Goal: Subscribe to service/newsletter

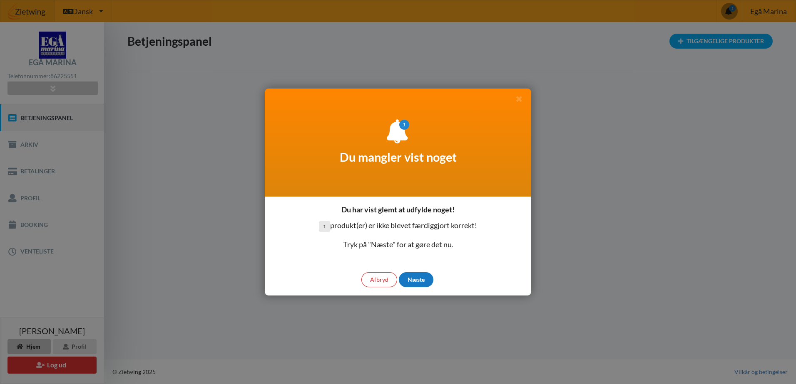
click at [413, 277] on div "Næste" at bounding box center [416, 280] width 35 height 15
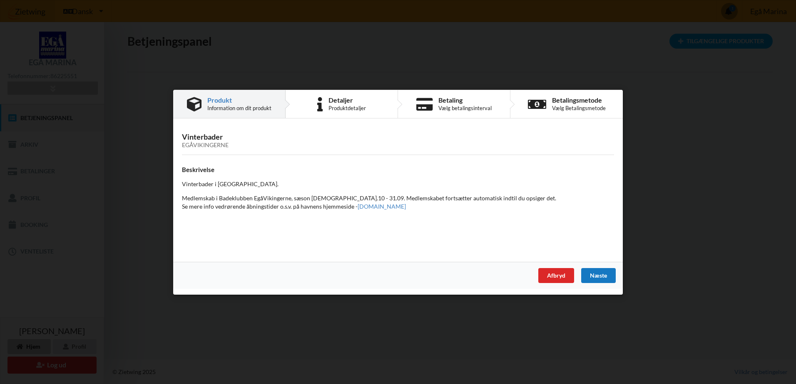
click at [598, 273] on div "Næste" at bounding box center [598, 275] width 35 height 15
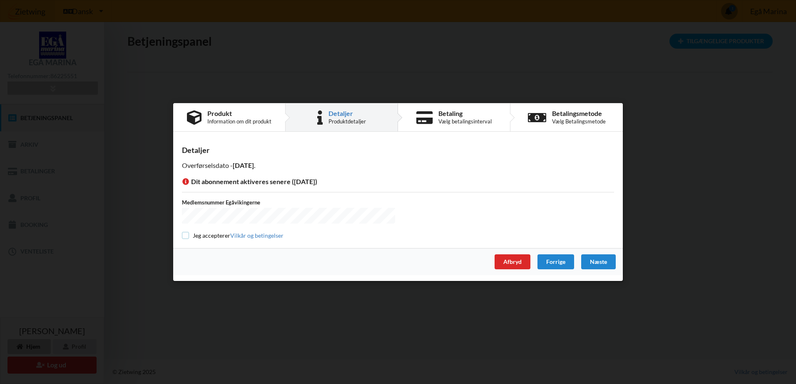
click at [187, 236] on input "checkbox" at bounding box center [185, 235] width 7 height 7
checkbox input "true"
click at [596, 262] on div "Næste" at bounding box center [598, 262] width 35 height 15
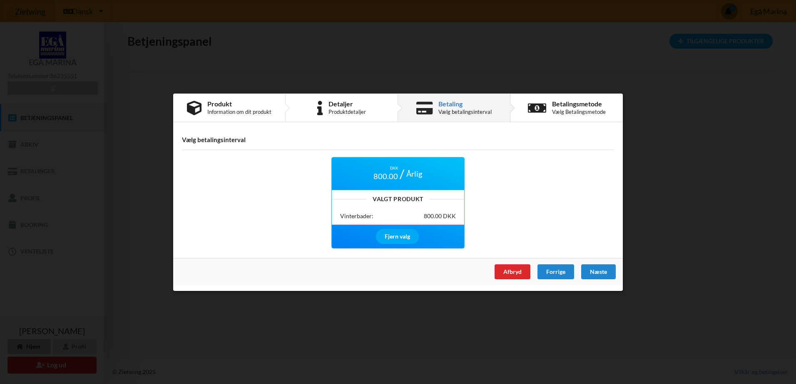
click at [607, 266] on div "Næste" at bounding box center [598, 271] width 35 height 15
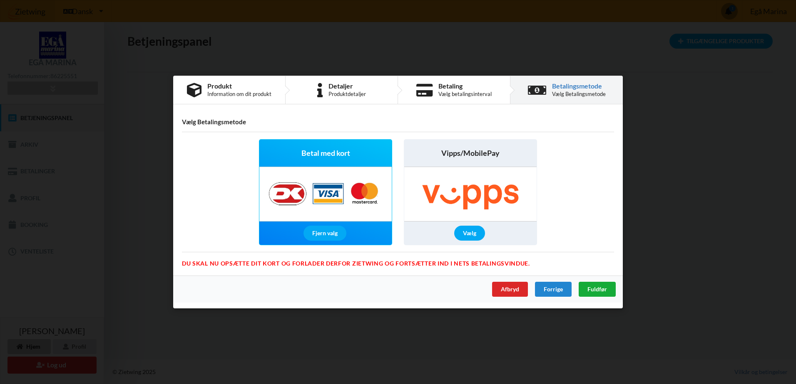
click at [601, 289] on span "Fuldfør" at bounding box center [597, 289] width 20 height 7
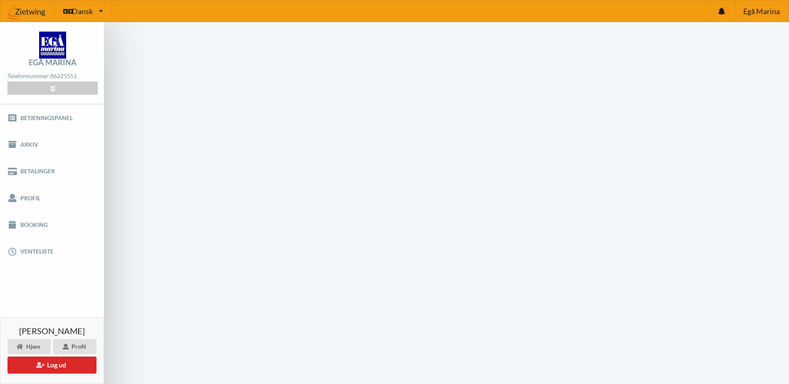
scroll to position [33, 0]
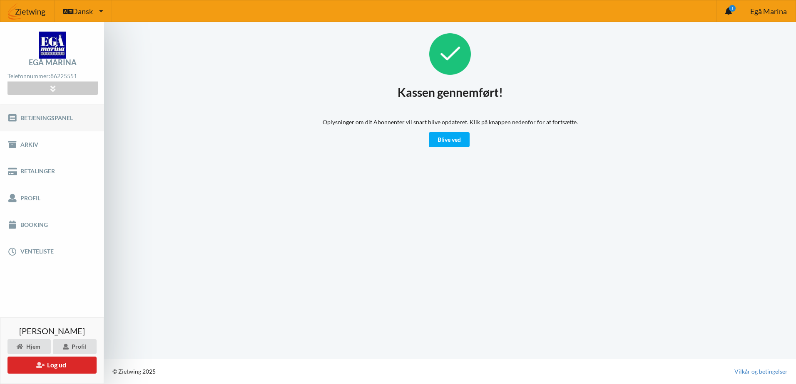
click at [40, 119] on link "Betjeningspanel" at bounding box center [52, 117] width 104 height 27
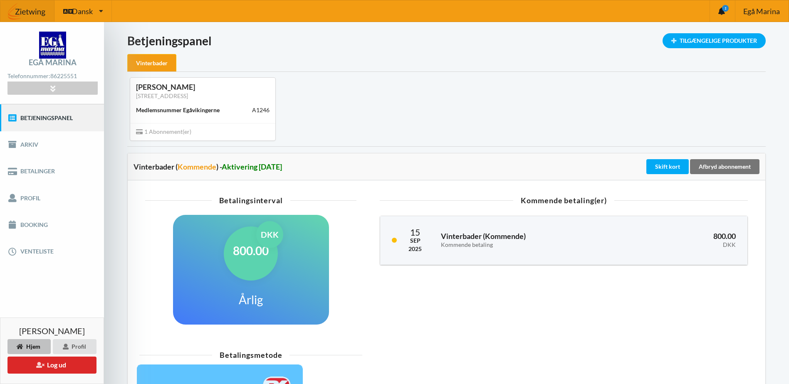
click at [155, 61] on div "Vinterbader" at bounding box center [151, 63] width 49 height 18
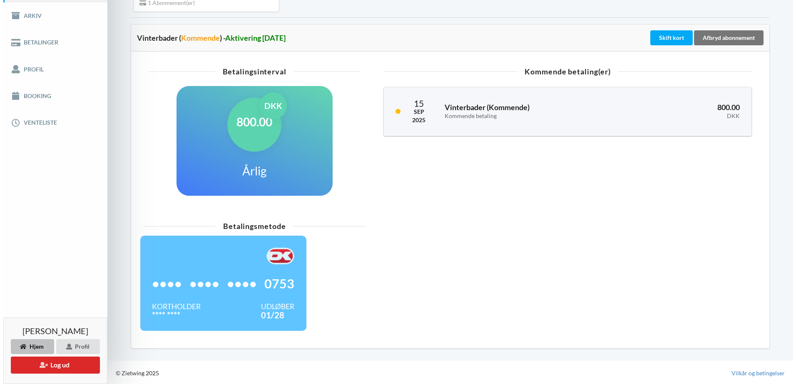
scroll to position [131, 0]
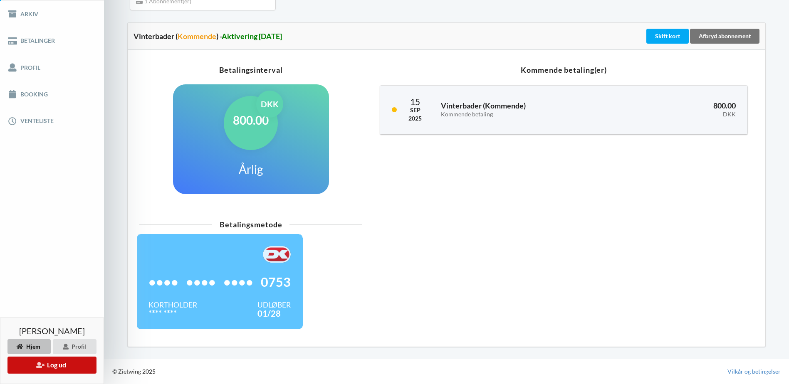
click at [57, 367] on button "Log ud" at bounding box center [51, 365] width 89 height 17
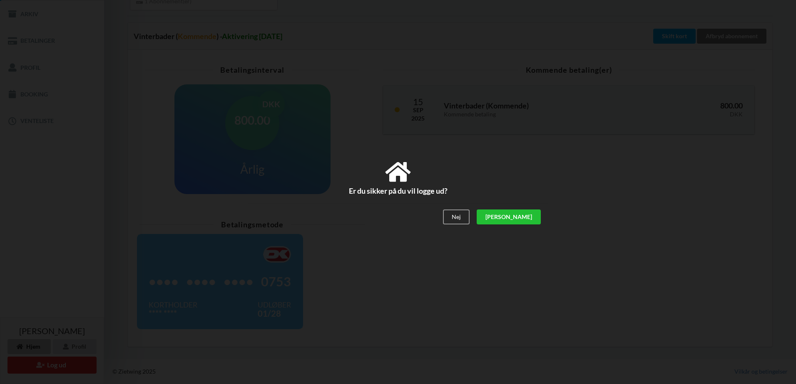
click at [528, 213] on div "[PERSON_NAME]" at bounding box center [508, 217] width 64 height 15
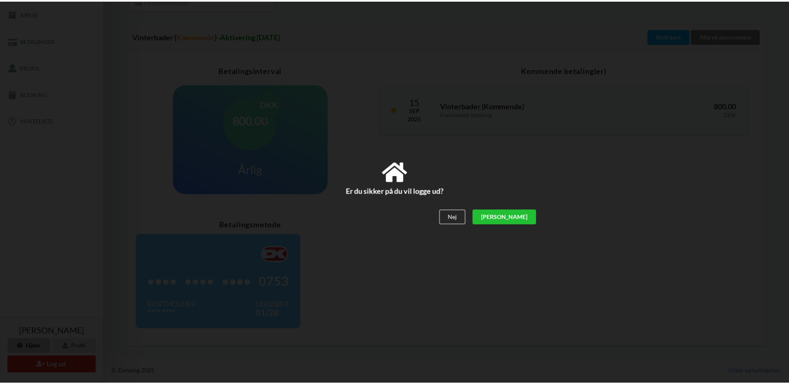
scroll to position [48, 0]
